Goal: Task Accomplishment & Management: Manage account settings

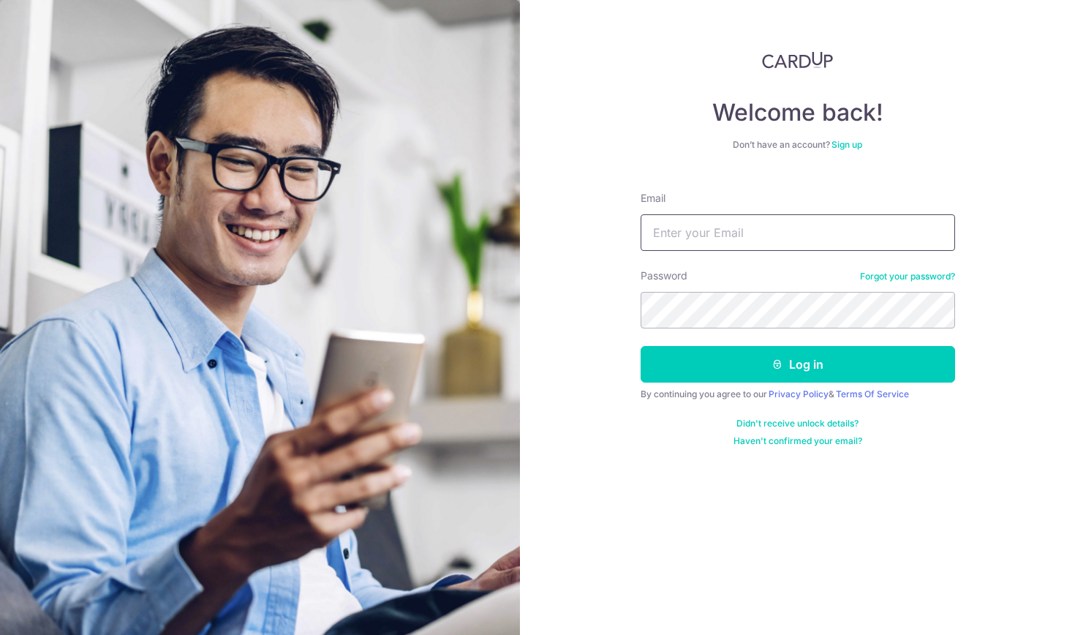
type input "[EMAIL_ADDRESS][DOMAIN_NAME]"
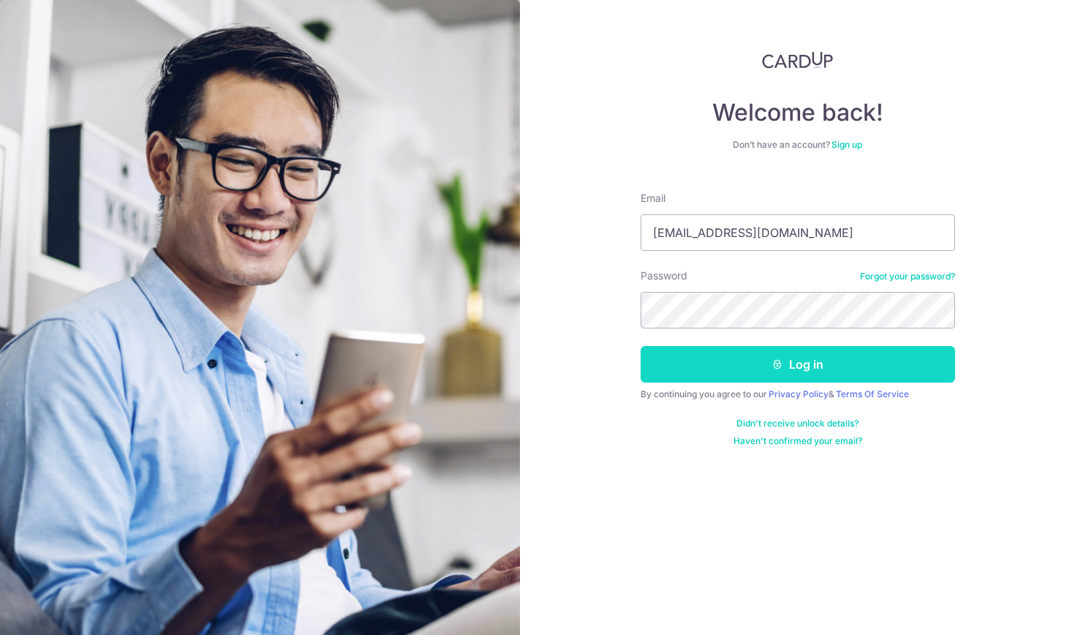
click at [741, 371] on button "Log in" at bounding box center [797, 364] width 314 height 37
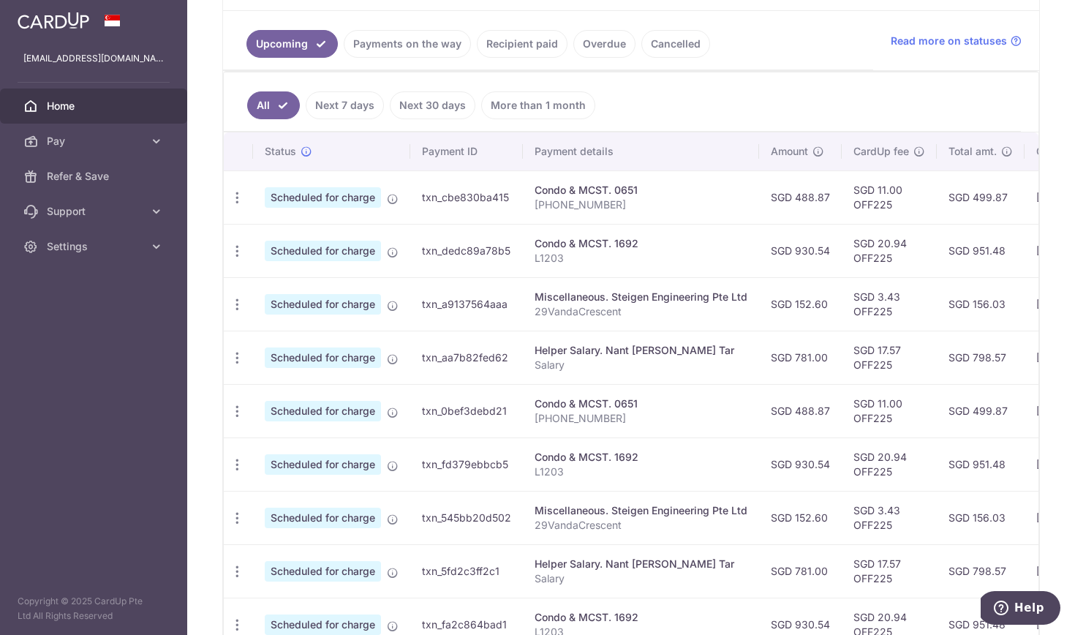
click at [510, 42] on link "Recipient paid" at bounding box center [522, 44] width 91 height 28
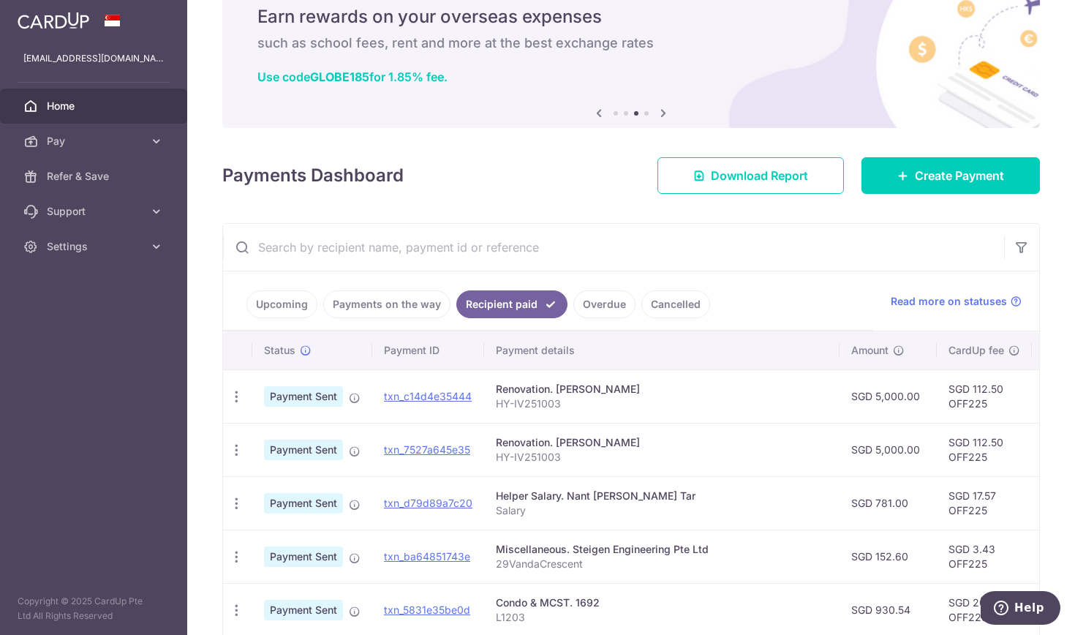
scroll to position [60, 0]
